Goal: Task Accomplishment & Management: Use online tool/utility

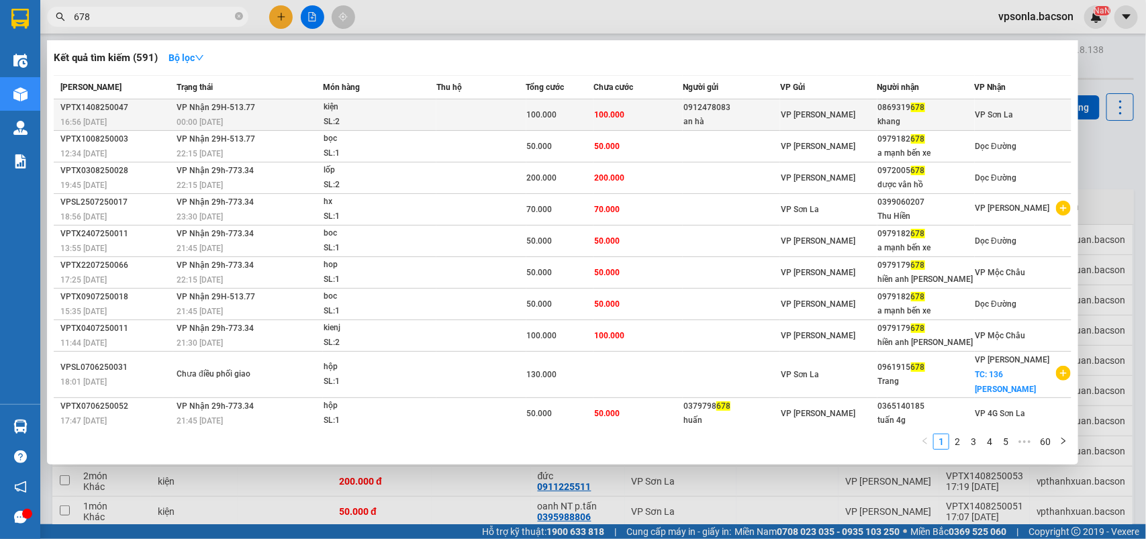
type input "678"
click at [967, 105] on div "0869319 678" at bounding box center [926, 108] width 96 height 14
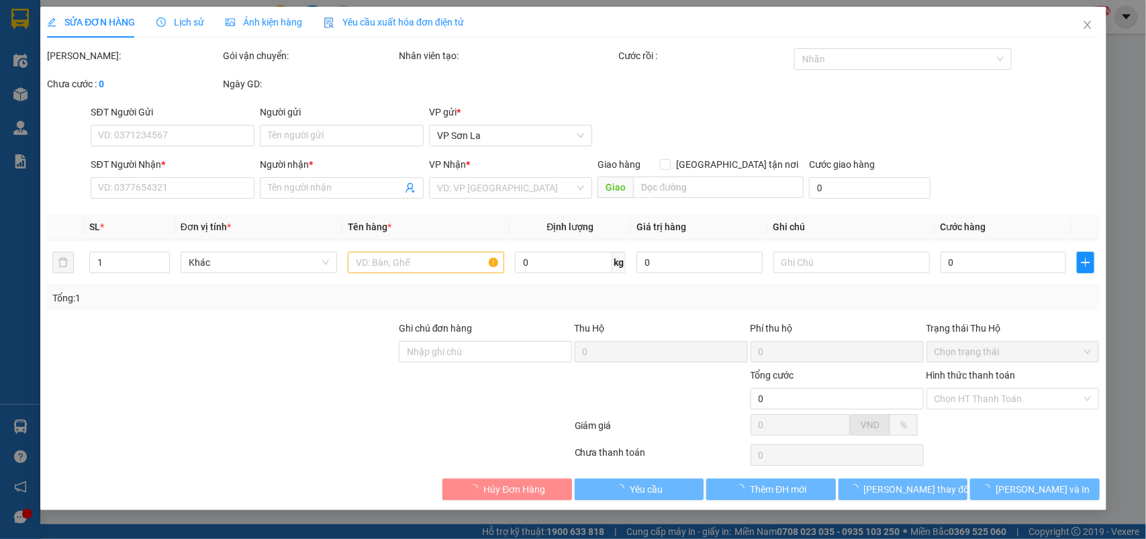
type input "0912478083"
type input "an hà"
type input "0869319678"
type input "khang"
type input "100.000"
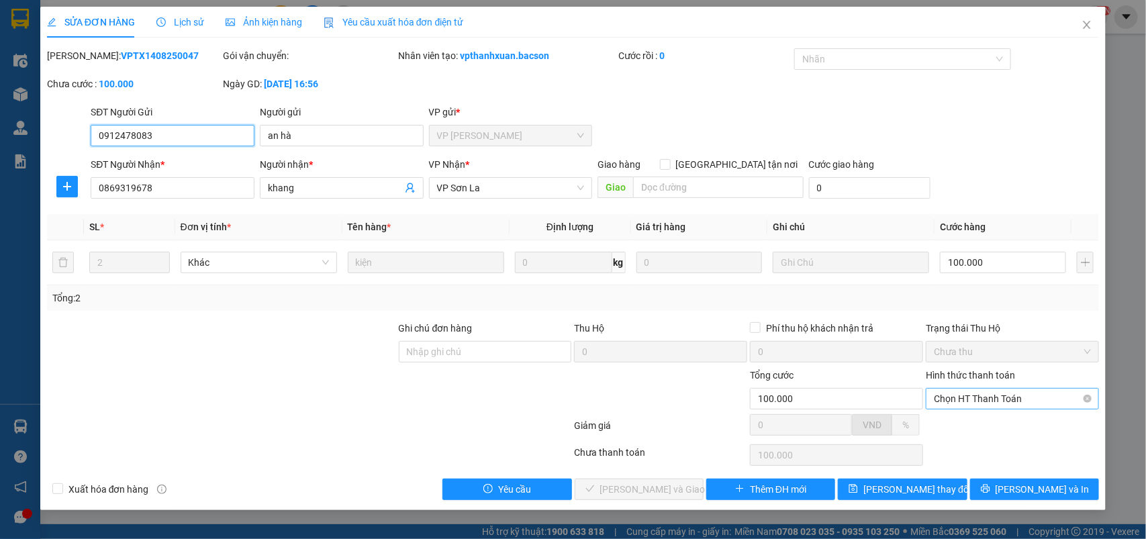
click at [982, 397] on span "Chọn HT Thanh Toán" at bounding box center [1012, 399] width 157 height 20
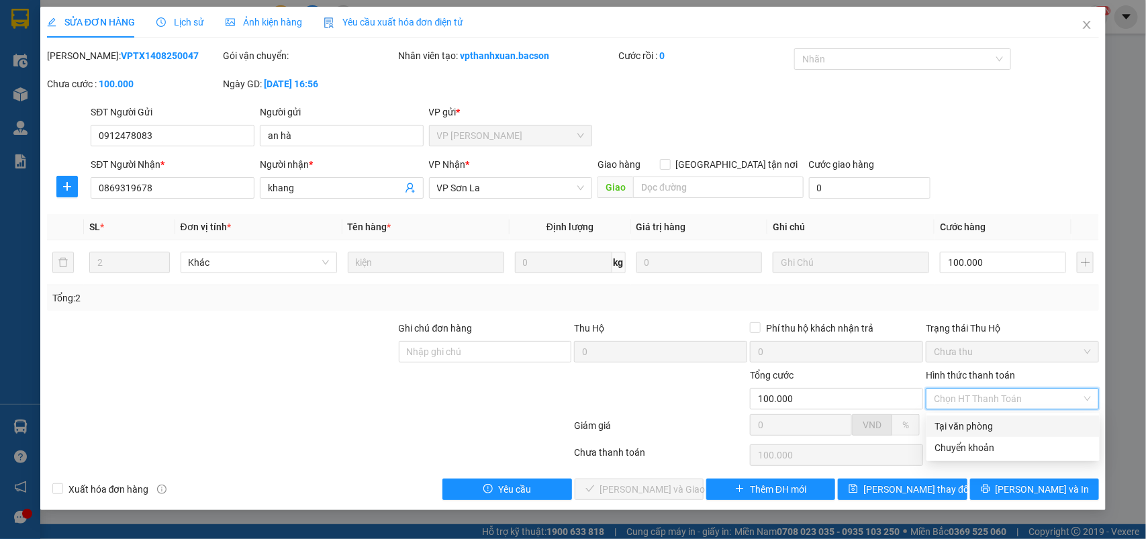
click at [987, 424] on div "Tại văn phòng" at bounding box center [1012, 426] width 157 height 15
type input "0"
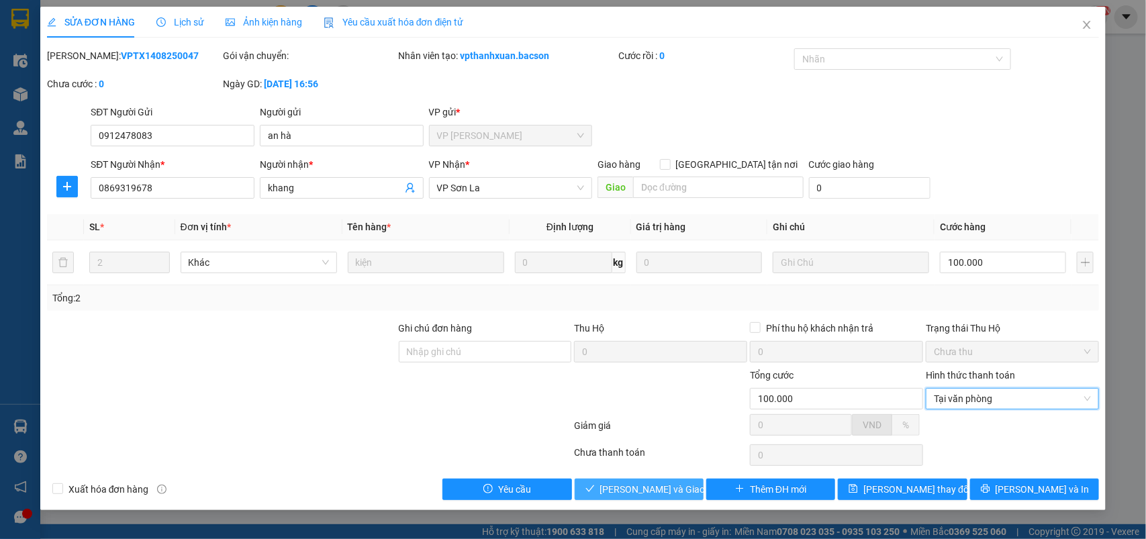
click at [661, 491] on span "[PERSON_NAME] và Giao hàng" at bounding box center [664, 489] width 129 height 15
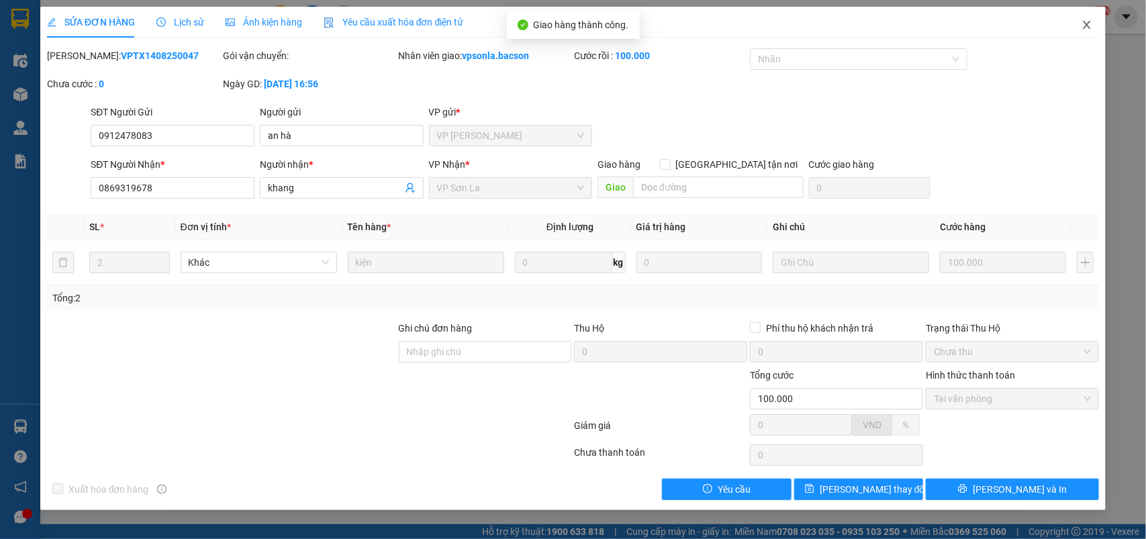
click at [1087, 25] on icon "close" at bounding box center [1086, 25] width 7 height 8
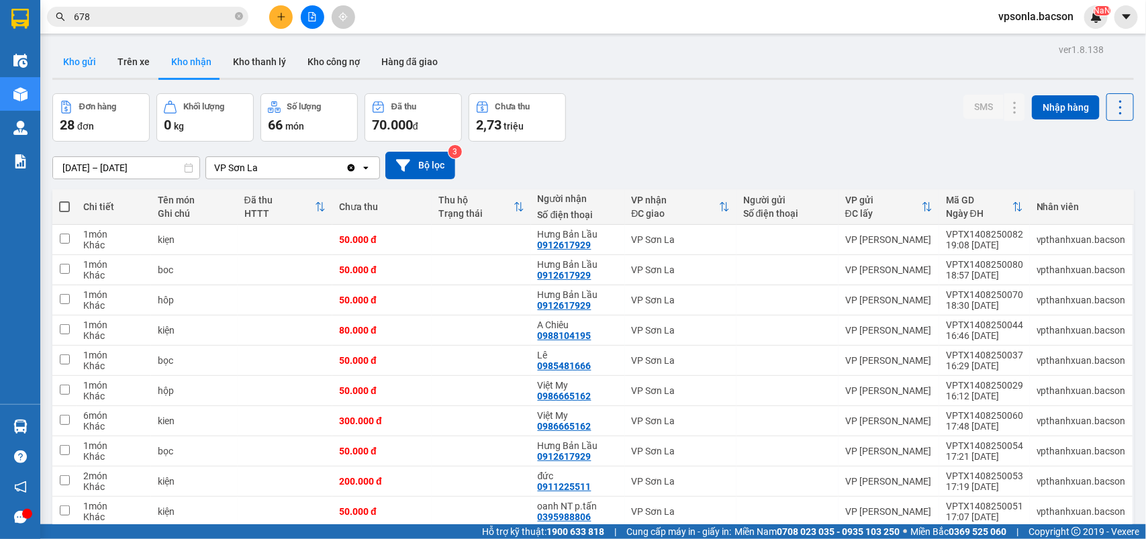
click at [95, 60] on button "Kho gửi" at bounding box center [79, 62] width 54 height 32
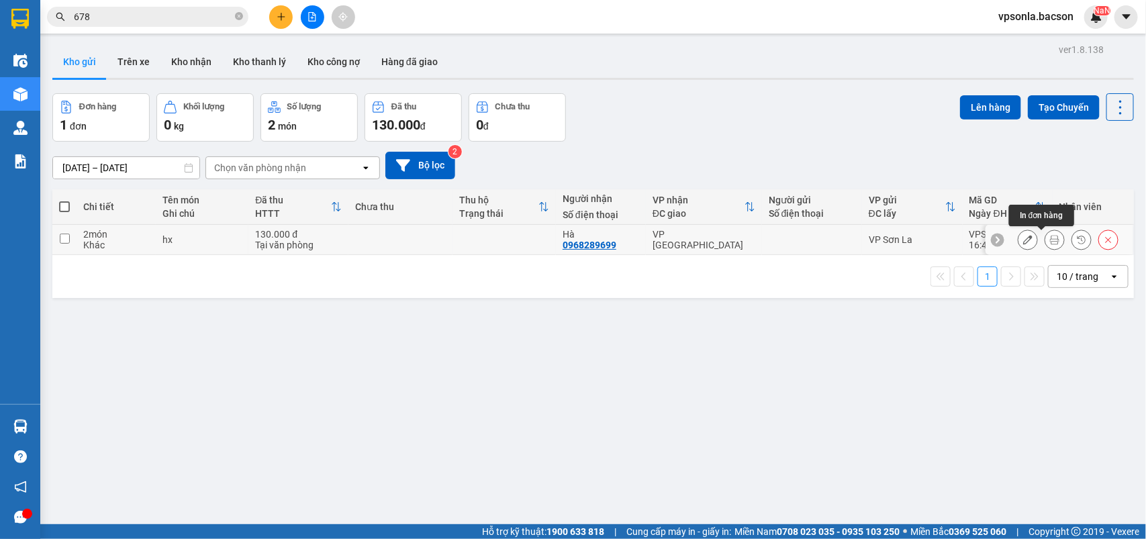
click at [1050, 237] on icon at bounding box center [1054, 239] width 9 height 9
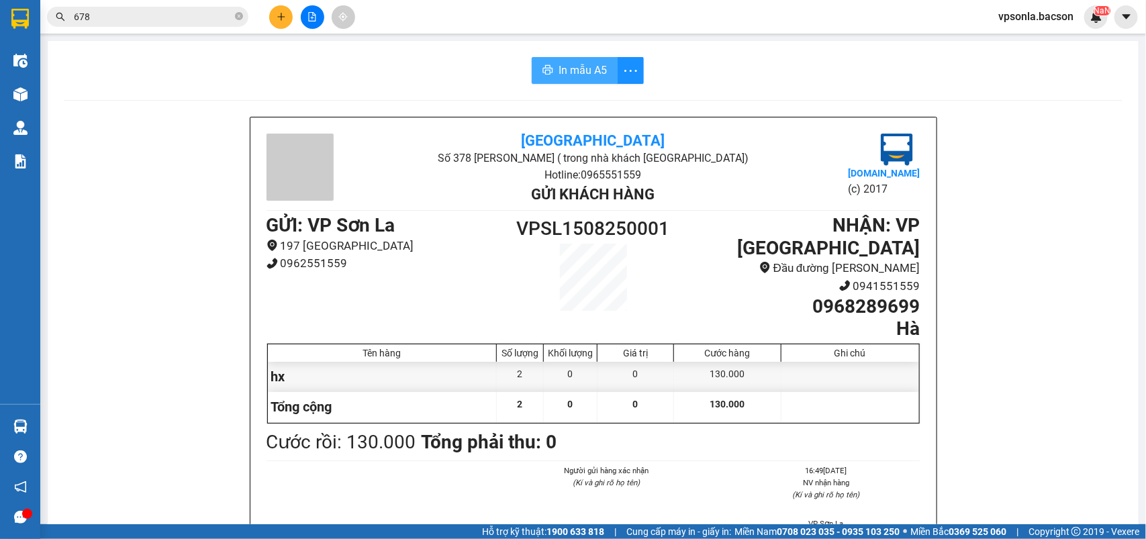
click at [575, 72] on span "In mẫu A5" at bounding box center [582, 70] width 48 height 17
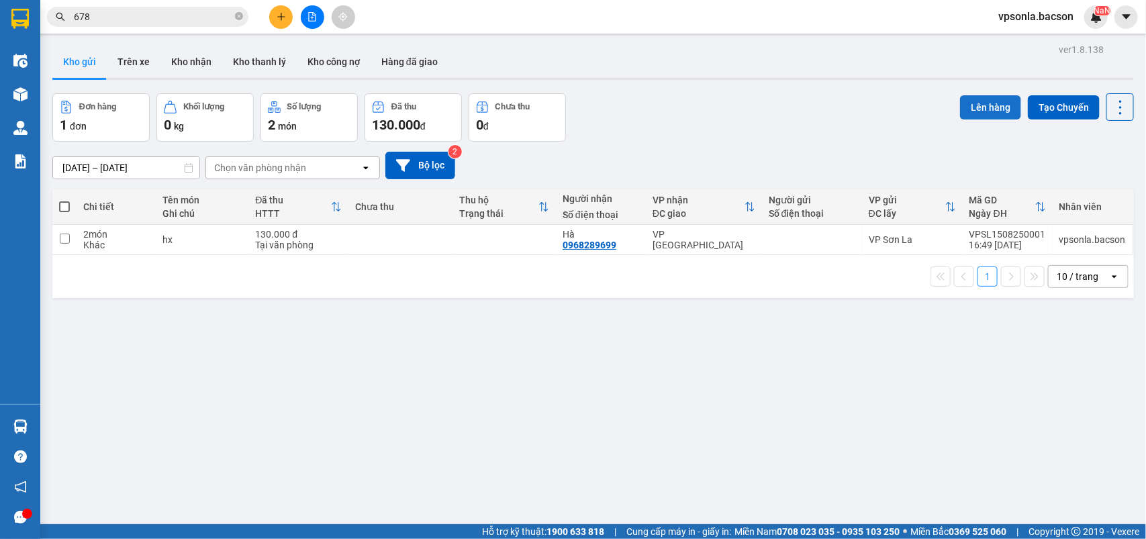
scroll to position [152, 0]
click at [172, 56] on button "Kho nhận" at bounding box center [191, 62] width 62 height 32
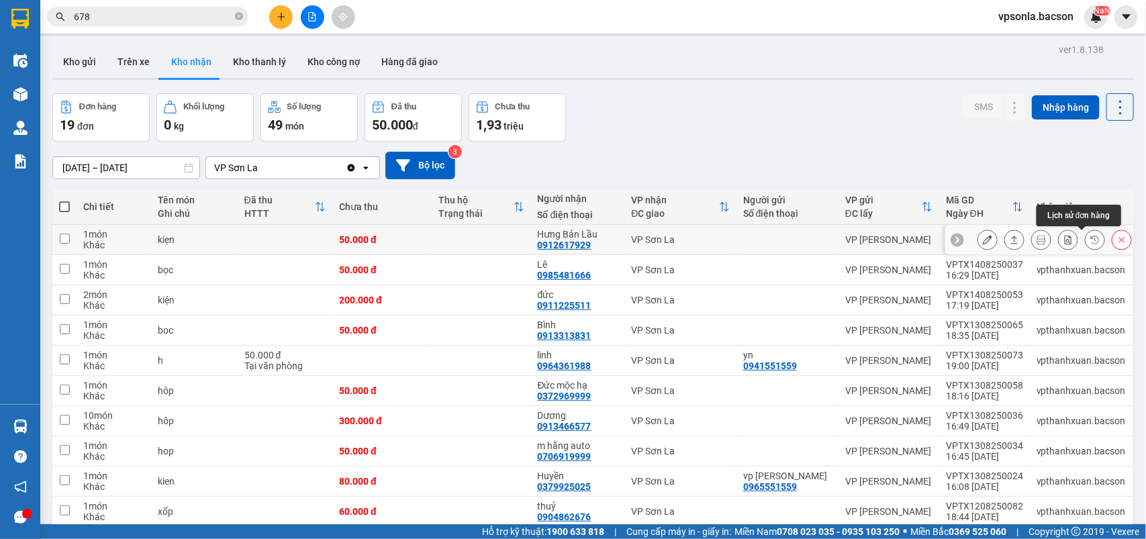
click at [1117, 242] on icon at bounding box center [1121, 239] width 9 height 9
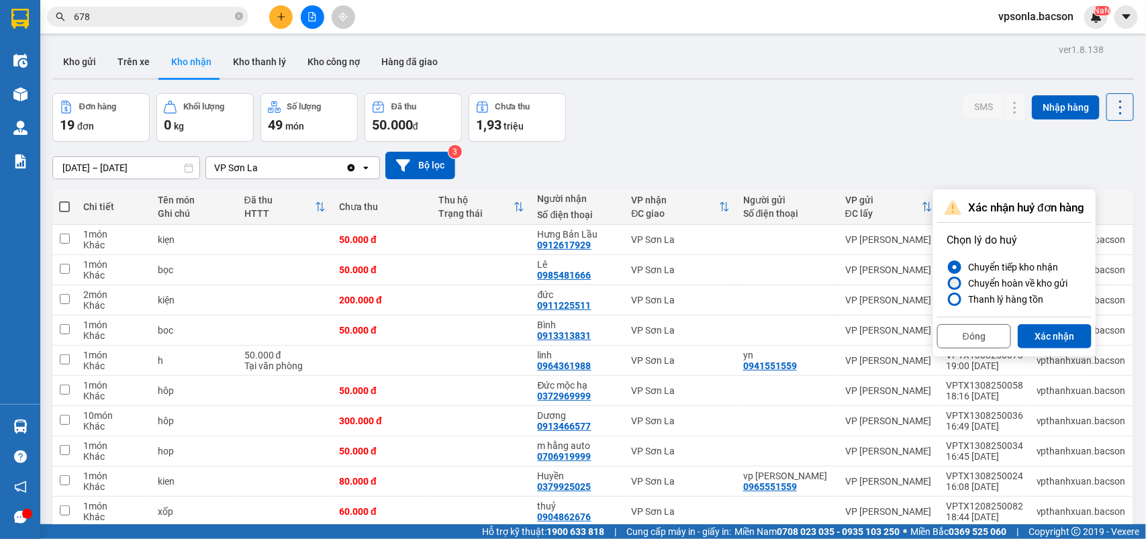
click at [1041, 289] on div "Chuyển hoàn về kho gửi" at bounding box center [1014, 283] width 105 height 16
click at [946, 283] on input "Chuyển hoàn về kho gửi" at bounding box center [946, 283] width 0 height 0
click at [1048, 286] on div "Chuyển hoàn về kho gửi" at bounding box center [1014, 283] width 105 height 16
click at [946, 283] on input "Chuyển hoàn về kho gửi" at bounding box center [946, 283] width 0 height 0
click at [1042, 299] on label "Thanh lý hàng tồn" at bounding box center [1014, 299] width 136 height 16
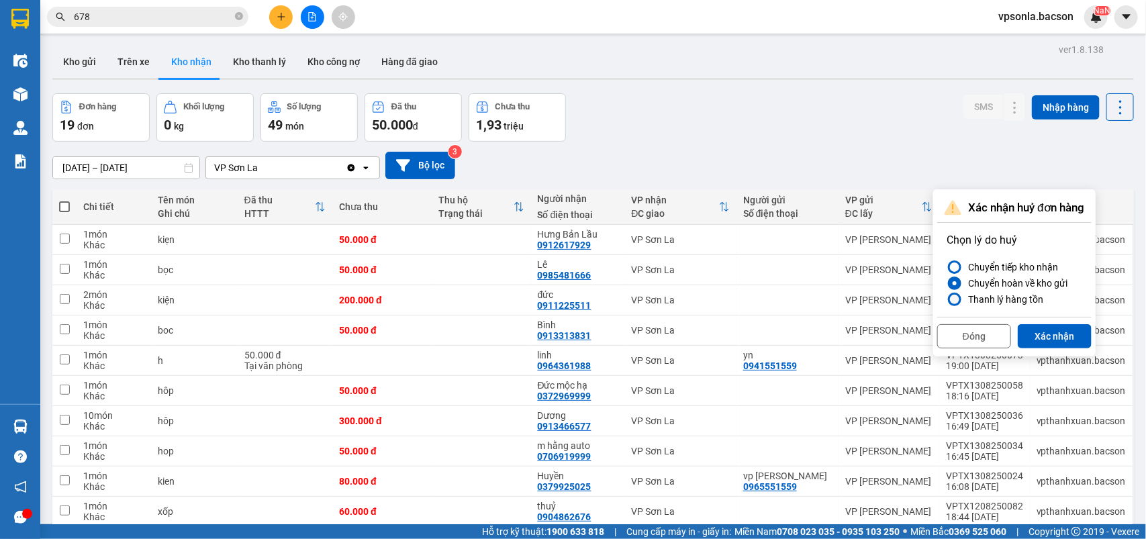
click at [946, 299] on input "Thanh lý hàng tồn" at bounding box center [946, 299] width 0 height 0
click at [1048, 341] on button "Xác nhận" at bounding box center [1054, 336] width 74 height 24
